Goal: Task Accomplishment & Management: Use online tool/utility

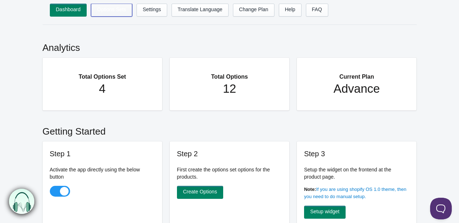
click at [111, 13] on link "Options Sets" at bounding box center [111, 10] width 41 height 13
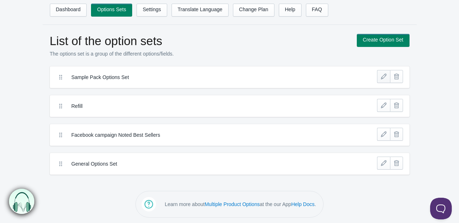
click at [381, 77] on link at bounding box center [383, 76] width 13 height 13
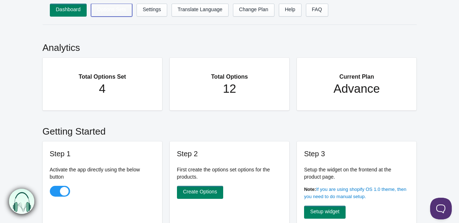
click at [104, 9] on link "Options Sets" at bounding box center [111, 10] width 41 height 13
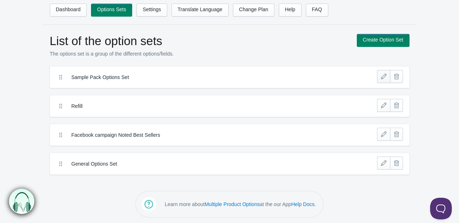
click at [378, 75] on link at bounding box center [383, 76] width 13 height 13
